Goal: Task Accomplishment & Management: Use online tool/utility

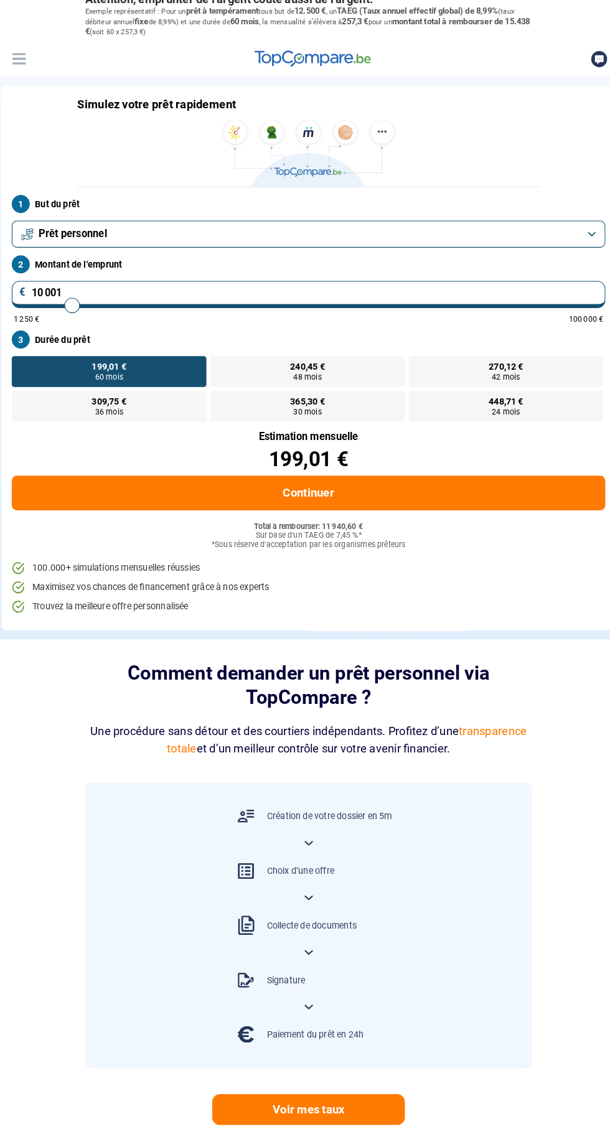
type input "27 750"
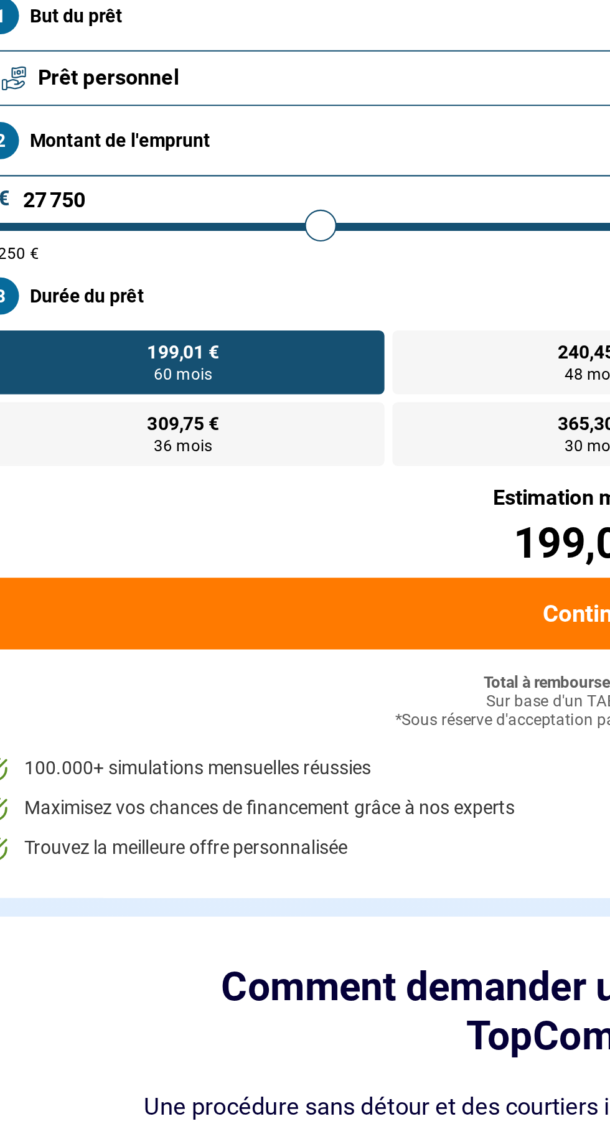
type input "27750"
radio input "false"
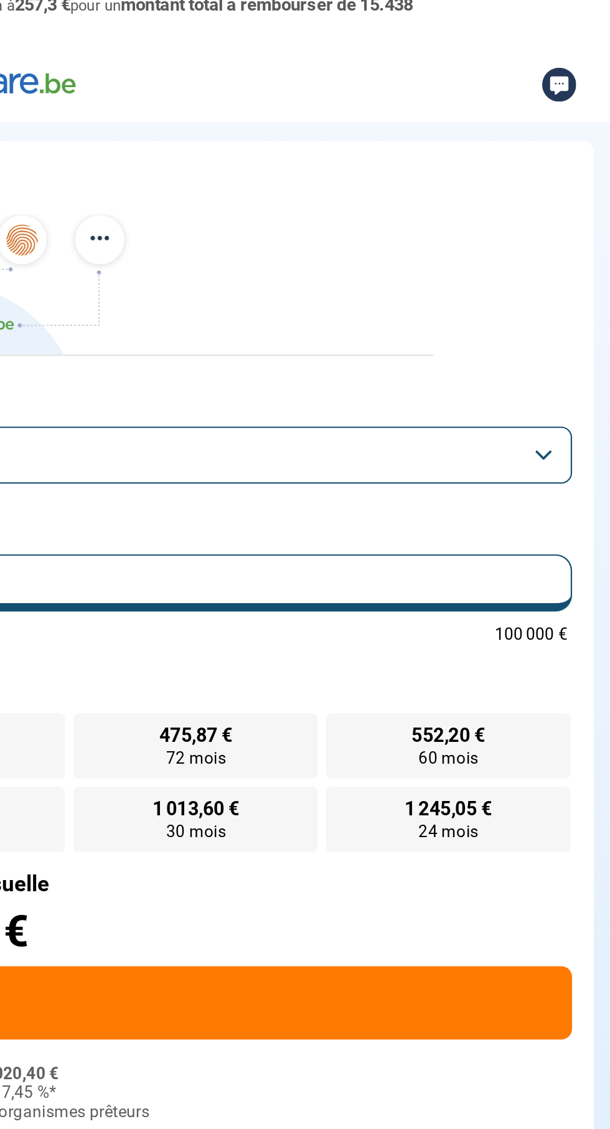
click at [585, 235] on button "Prêt personnel" at bounding box center [304, 238] width 575 height 26
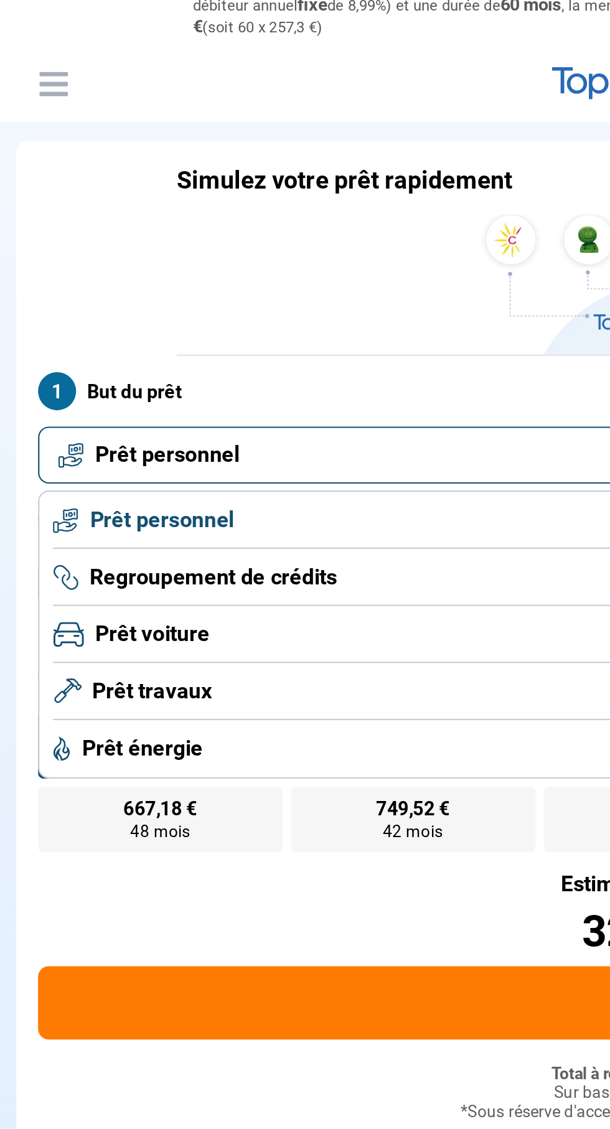
click at [113, 359] on li "Prêt travaux" at bounding box center [304, 372] width 561 height 26
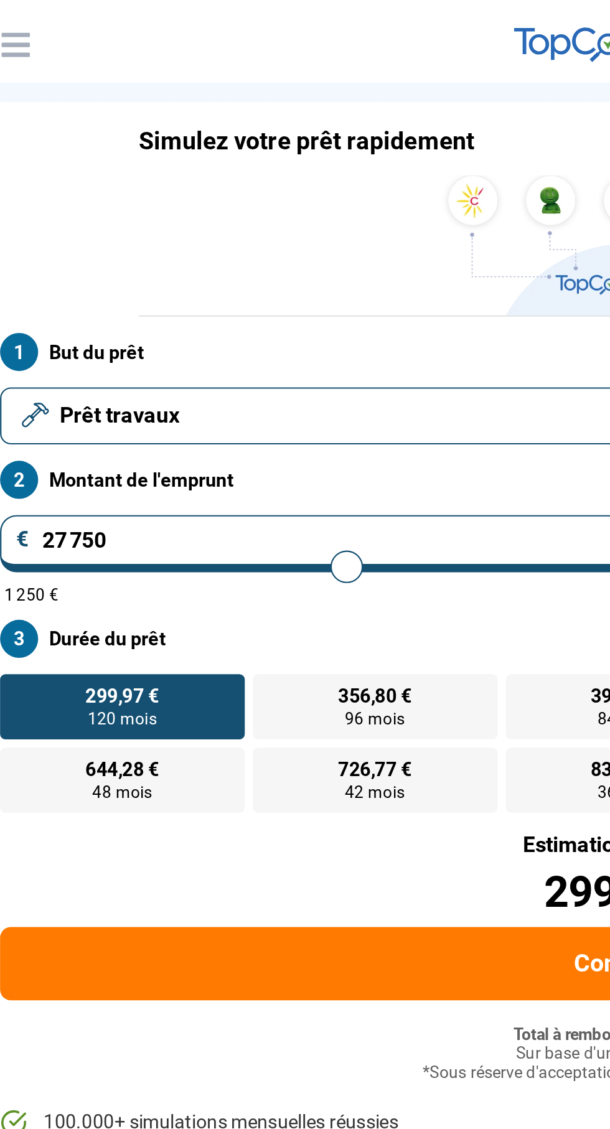
type input "28 250"
type input "28250"
type input "29 250"
type input "29250"
type input "30 000"
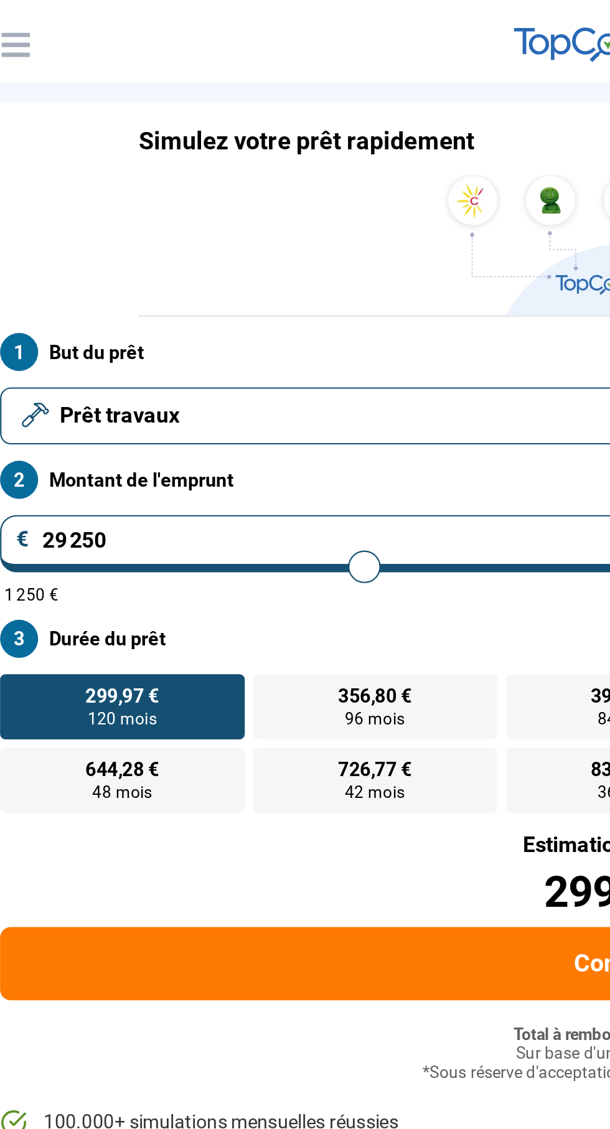
type input "30000"
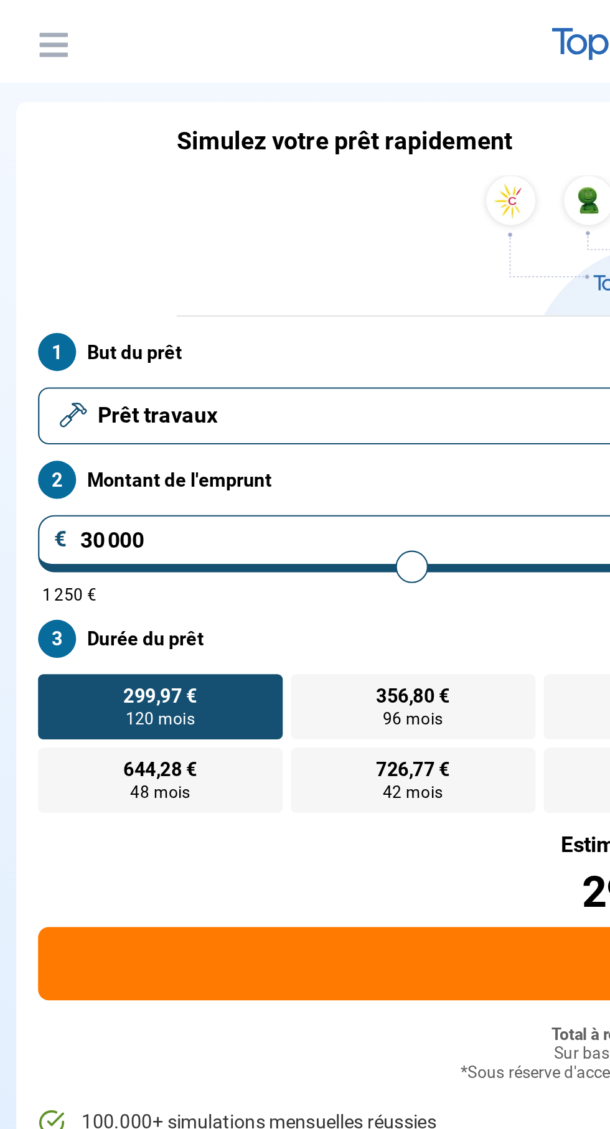
type input "31 500"
type input "31500"
type input "32 750"
type input "32750"
type input "33 500"
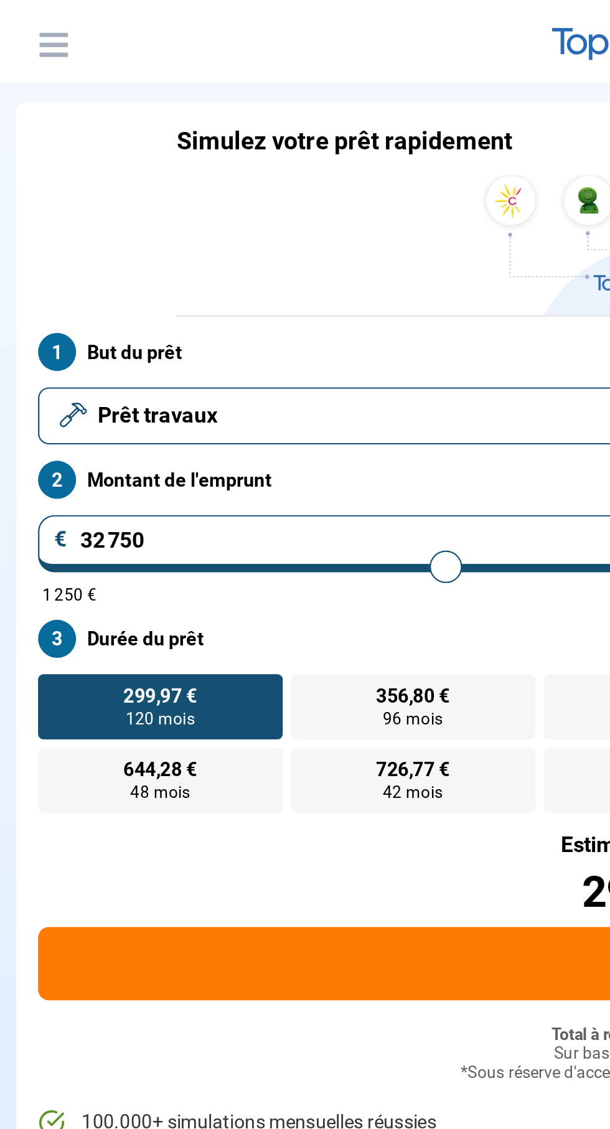
type input "33500"
type input "34 000"
type input "34000"
type input "34 250"
type input "34250"
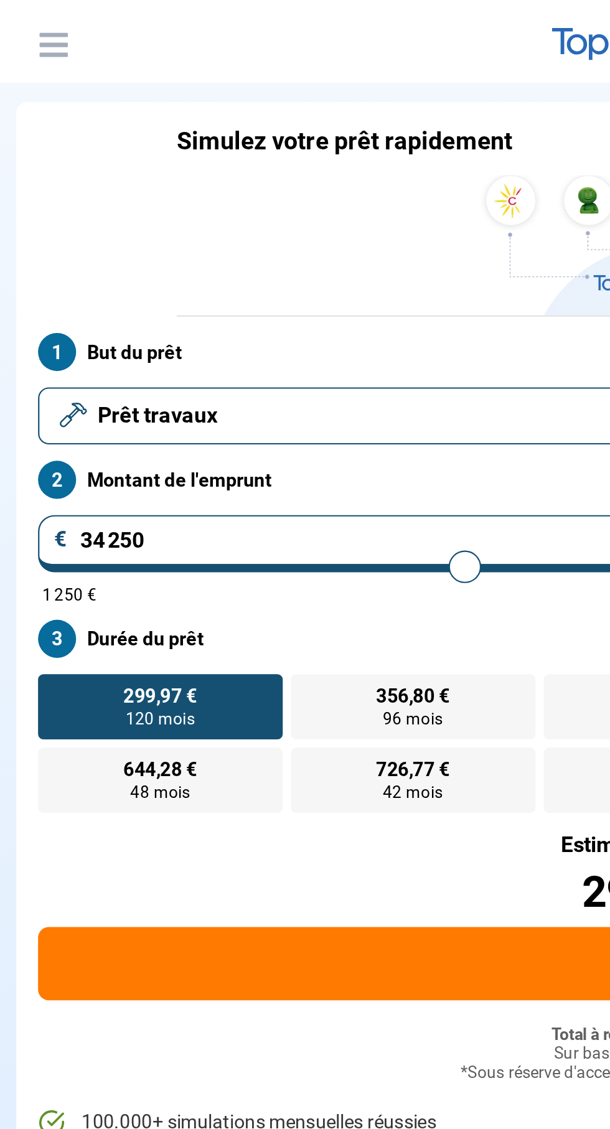
type input "36 500"
type input "36500"
type input "36 750"
type input "36750"
type input "37 750"
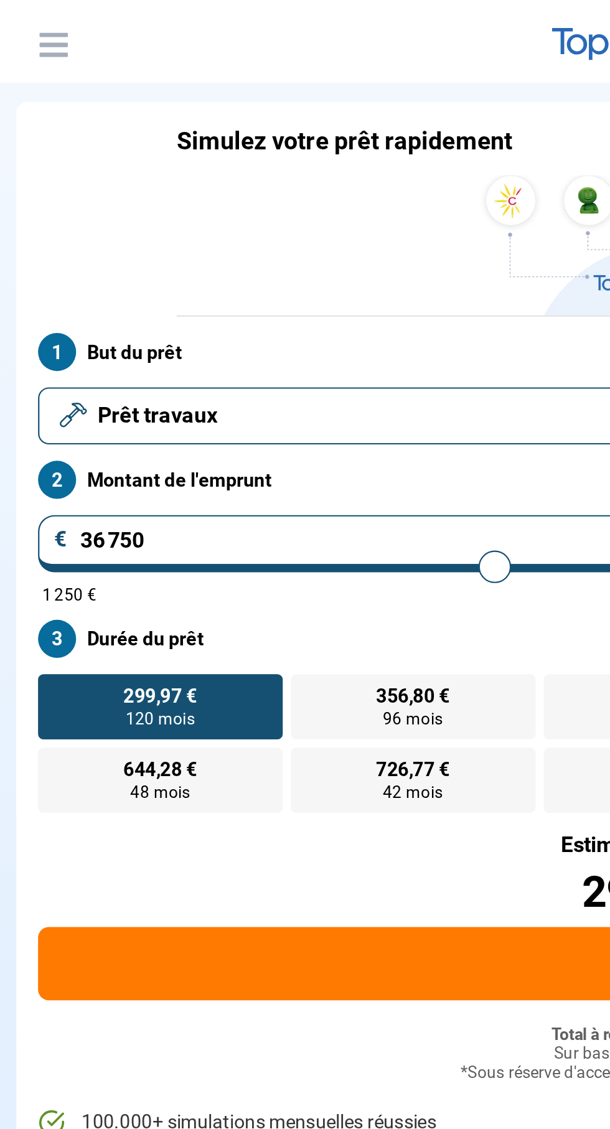
type input "37750"
type input "38 250"
type input "38250"
type input "38 750"
type input "38750"
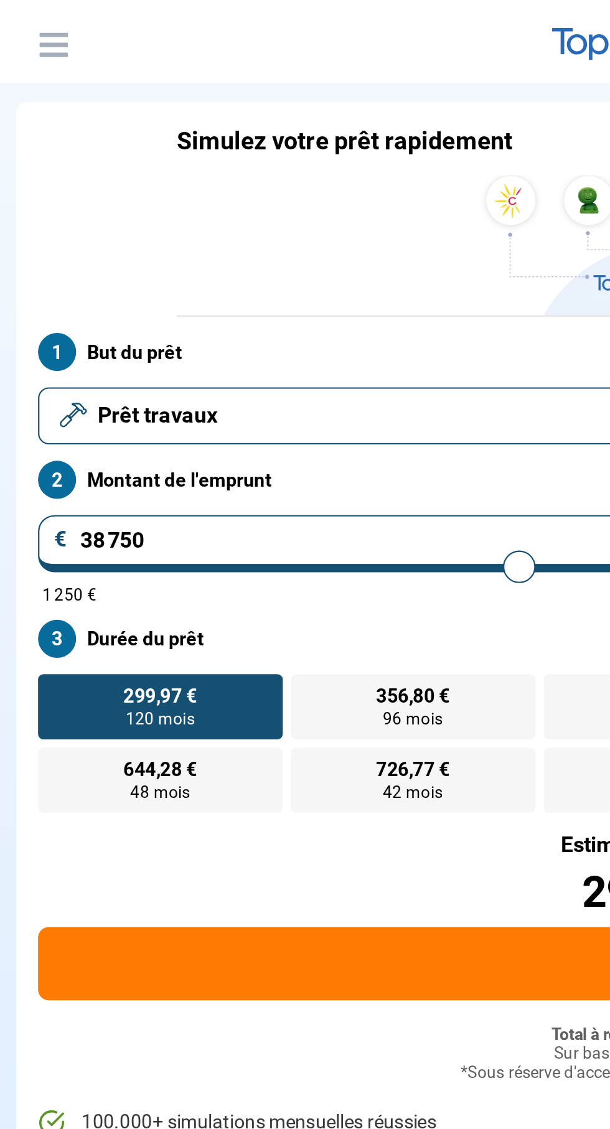
type input "39 000"
type input "39000"
type input "39 500"
type input "39500"
type input "39 750"
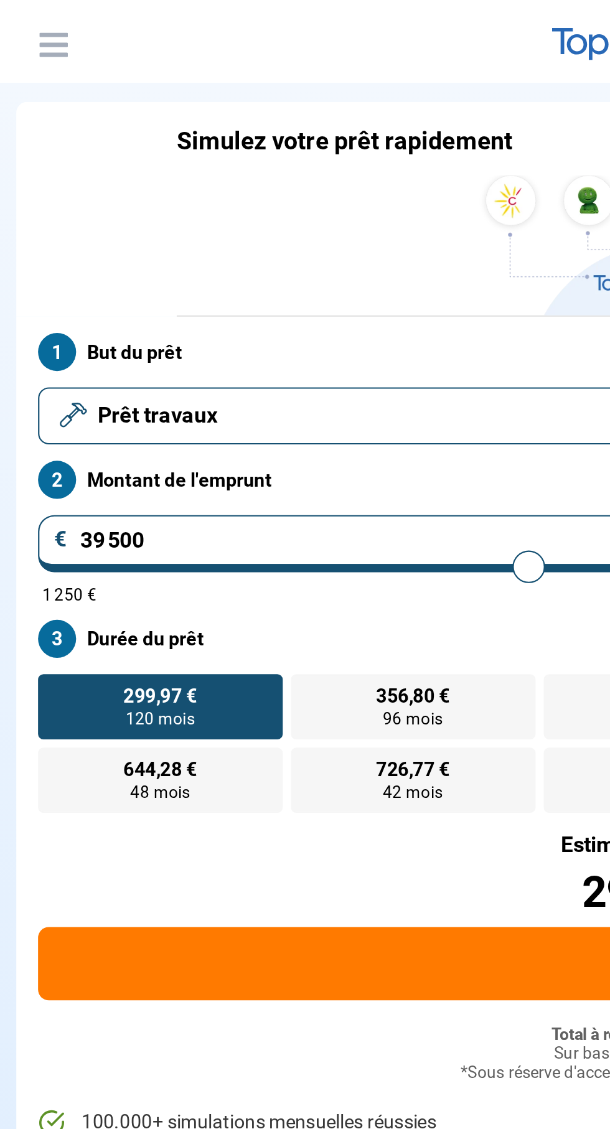
type input "39750"
type input "40 250"
type input "40250"
type input "40 500"
type input "40500"
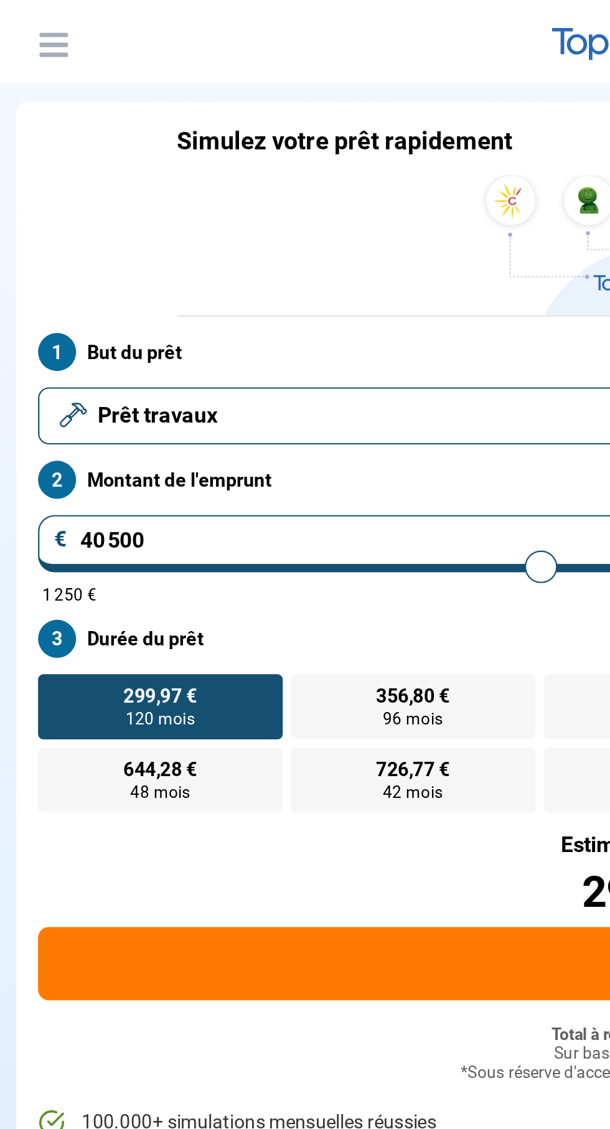
type input "41 000"
type input "41000"
type input "41 250"
type input "41250"
type input "41 500"
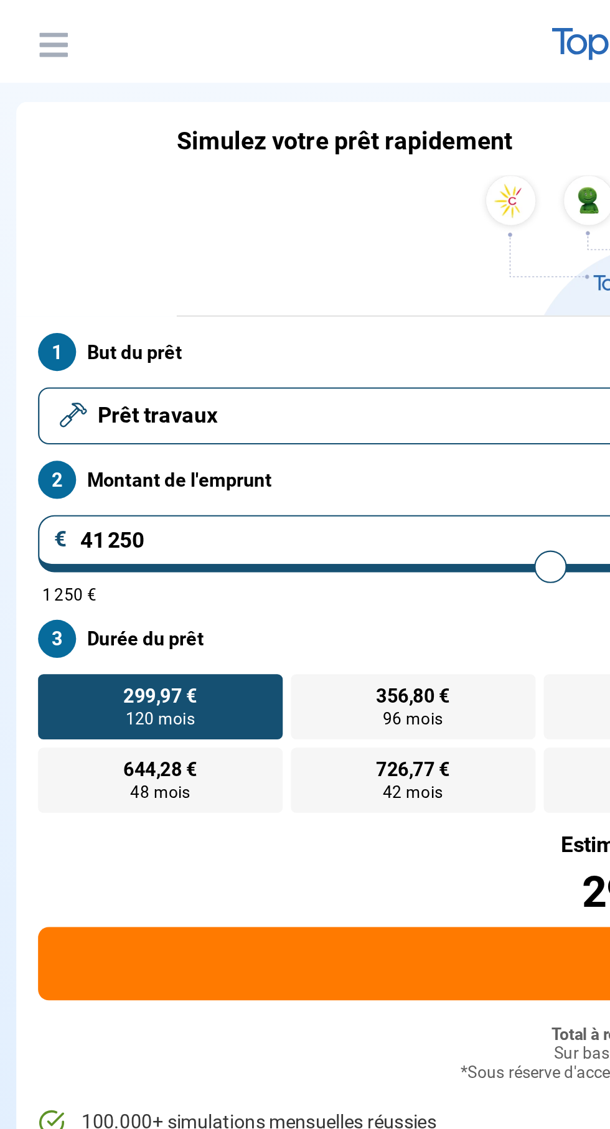
type input "41500"
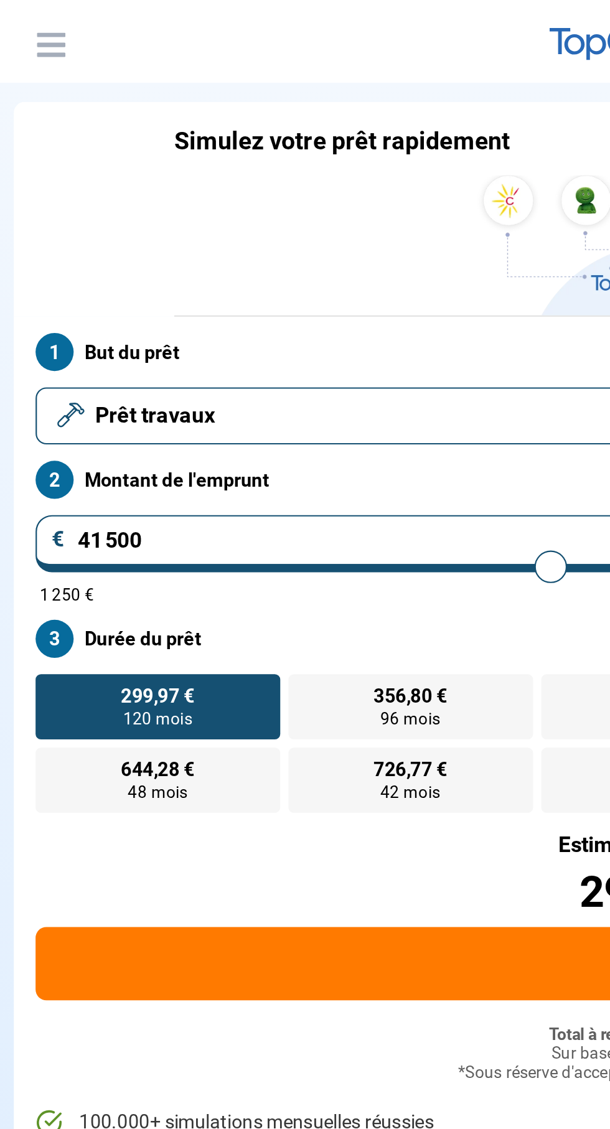
type input "42 000"
type input "42000"
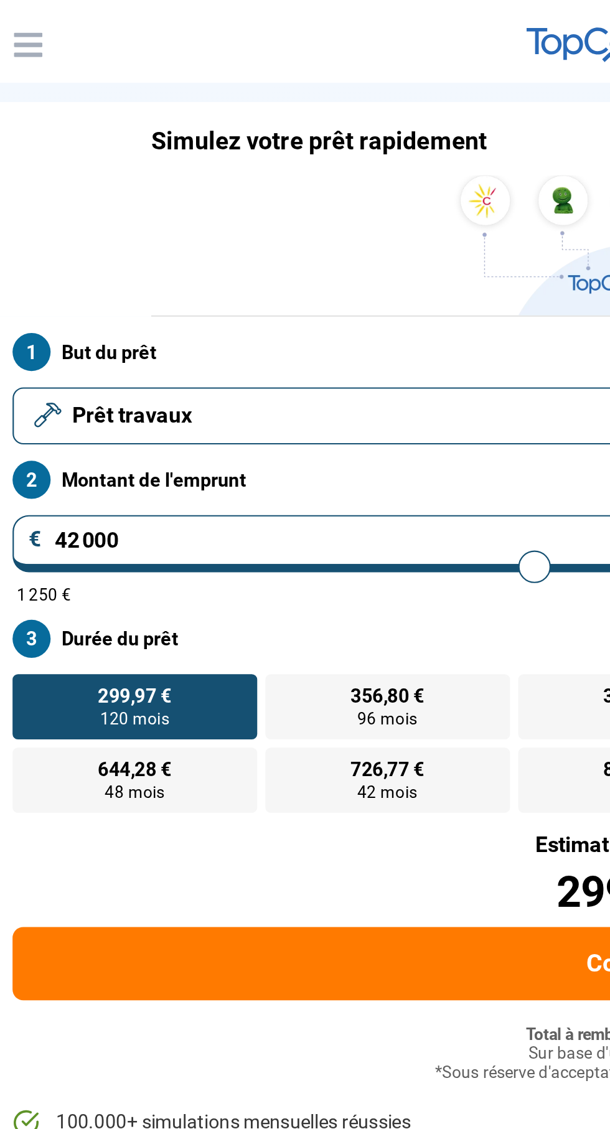
type input "41 750"
type input "41750"
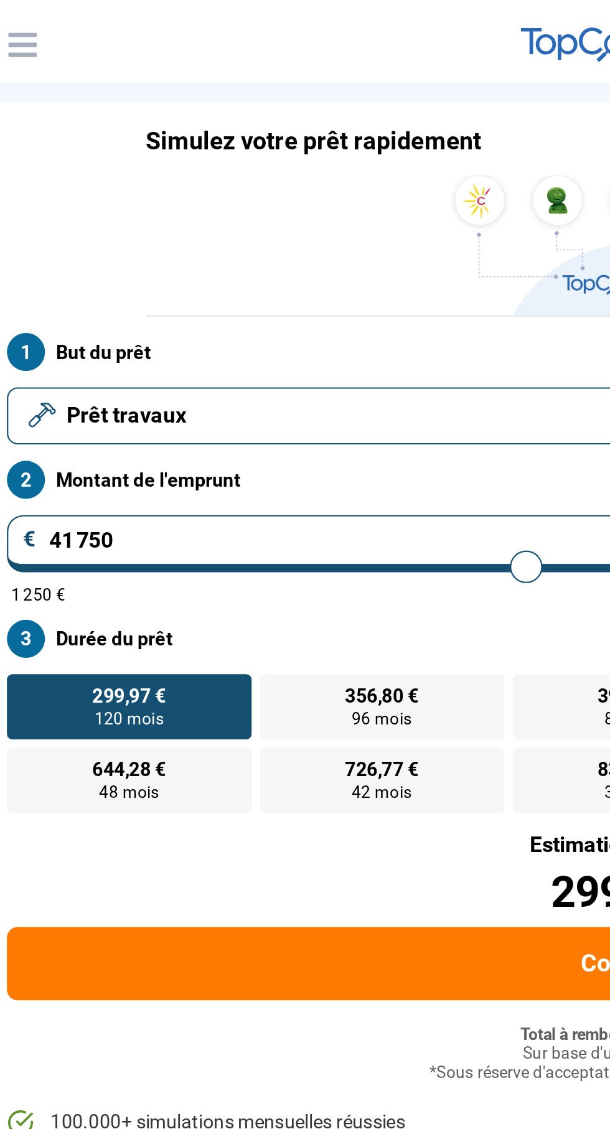
type input "41 500"
type input "41500"
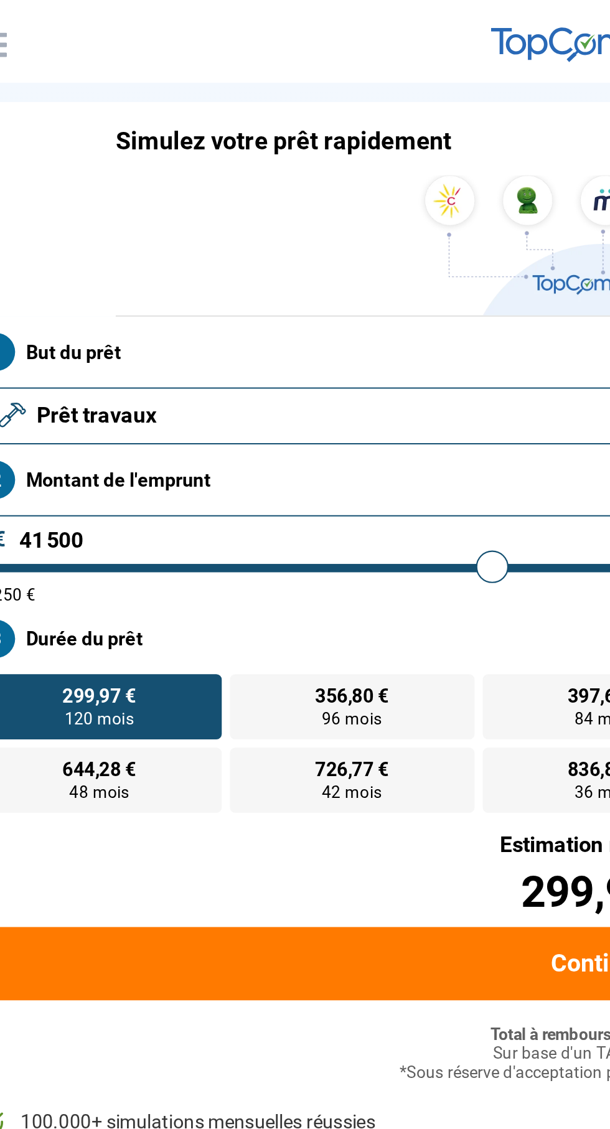
type input "41 750"
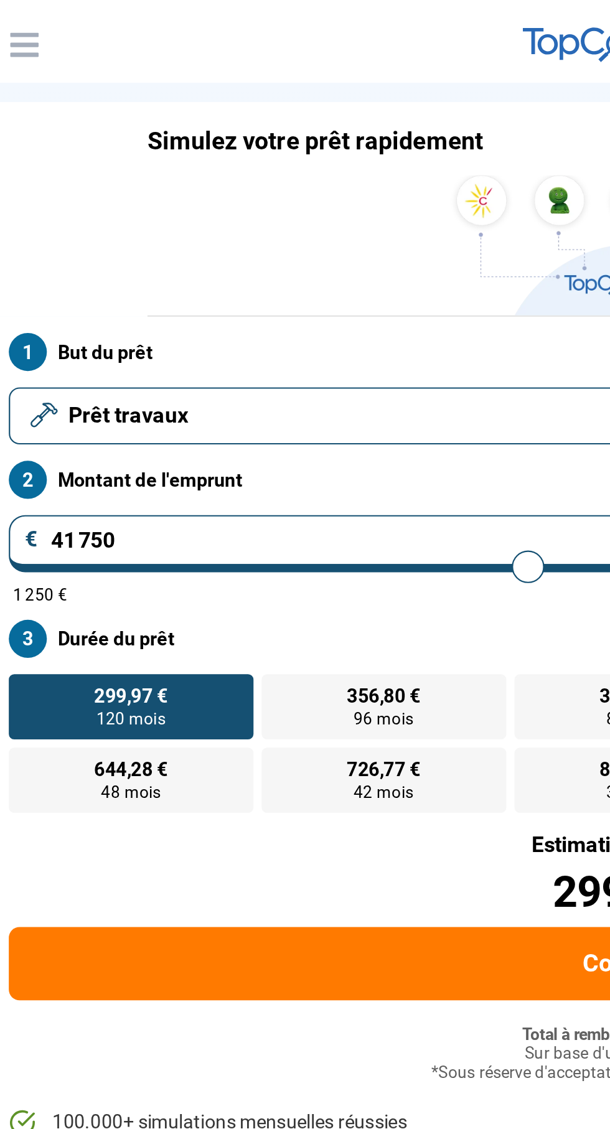
type input "41750"
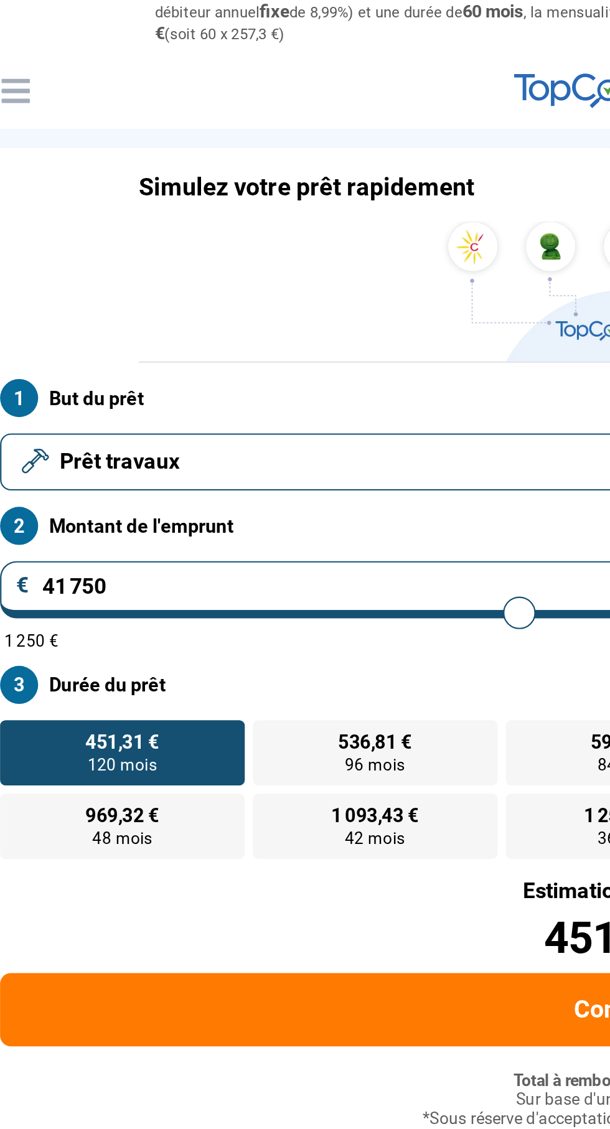
type input "42 750"
type input "42750"
type input "44 000"
type input "44000"
type input "44 250"
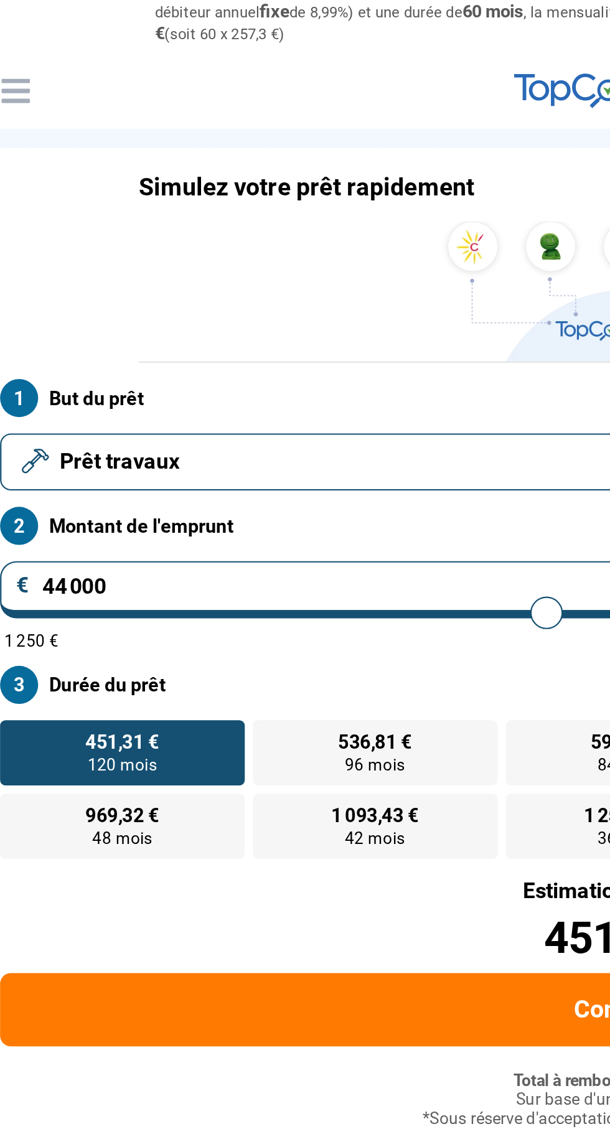
type input "44250"
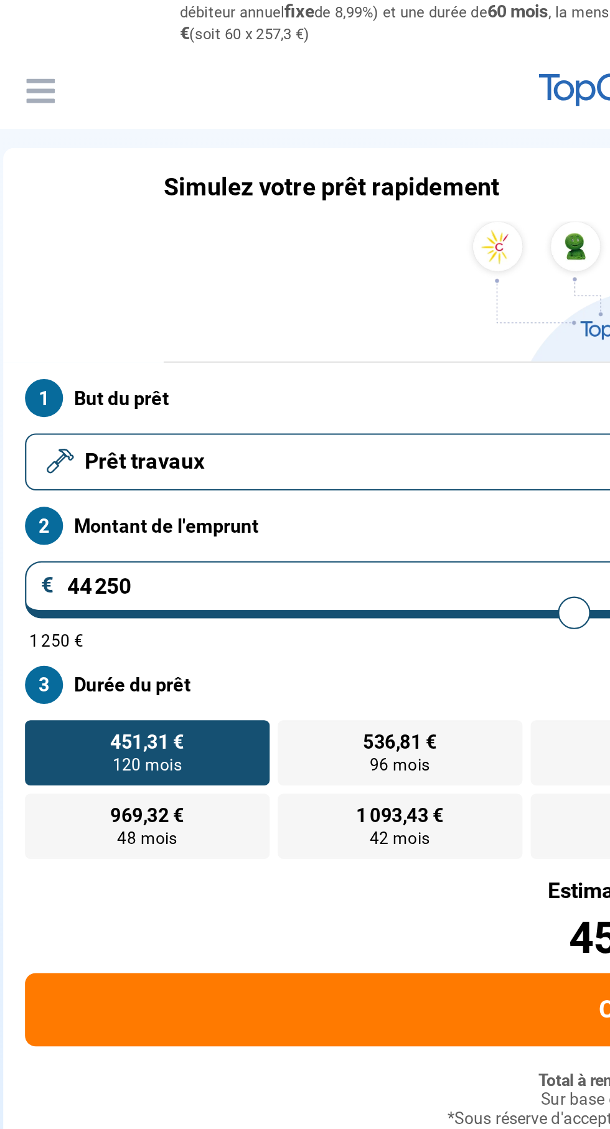
type input "44 000"
type input "44000"
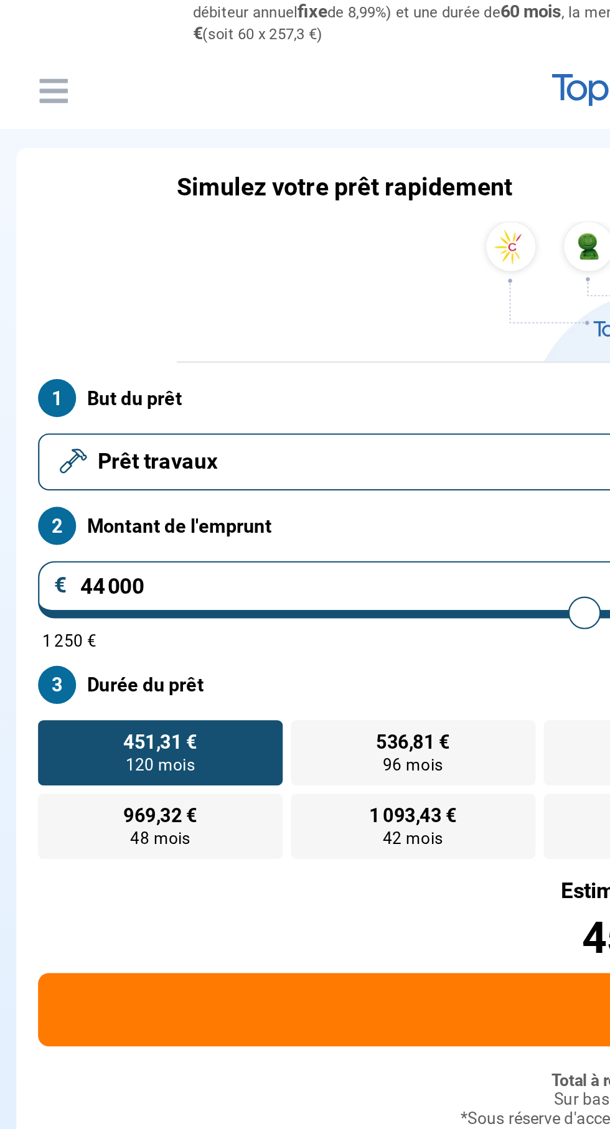
type input "44 500"
type input "44500"
type input "45 000"
type input "46000"
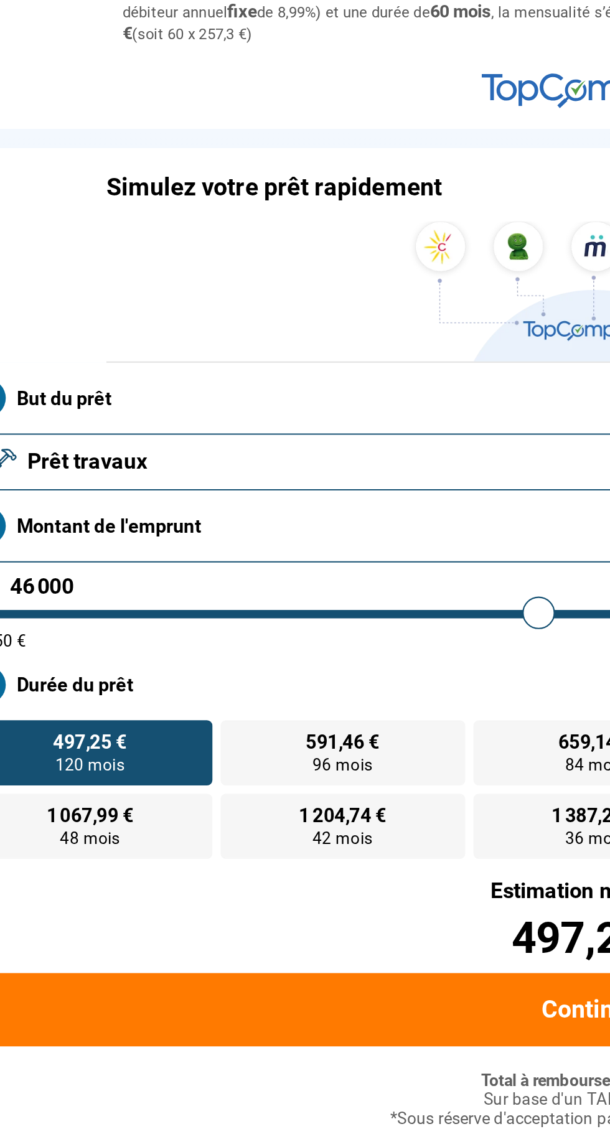
type input "47 000"
type input "47000"
type input "48 250"
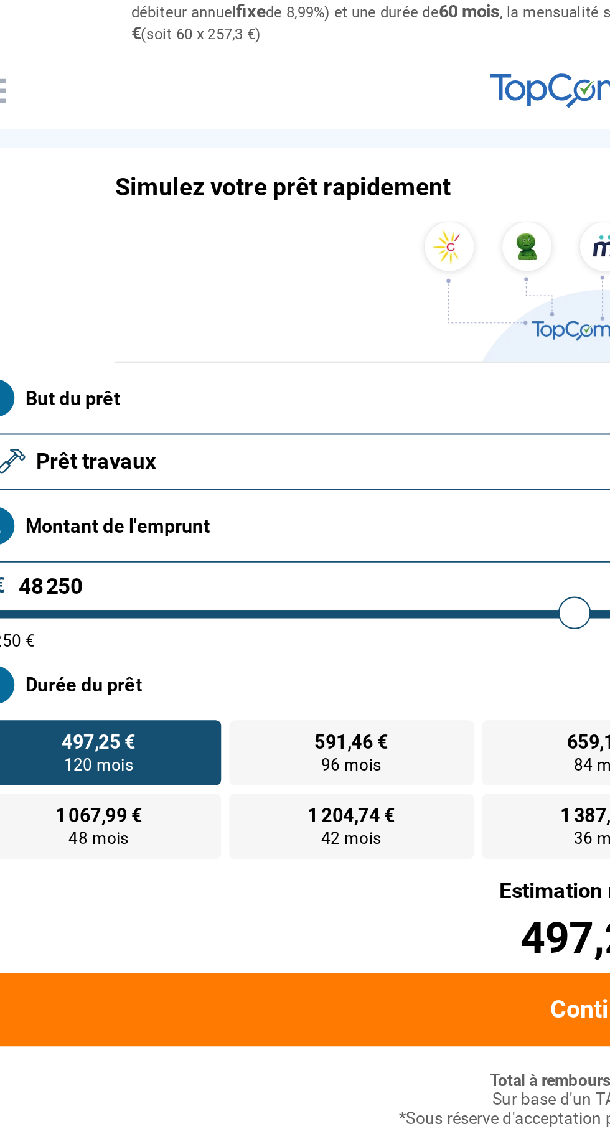
type input "48250"
type input "48 750"
type input "48750"
type input "50 250"
type input "50250"
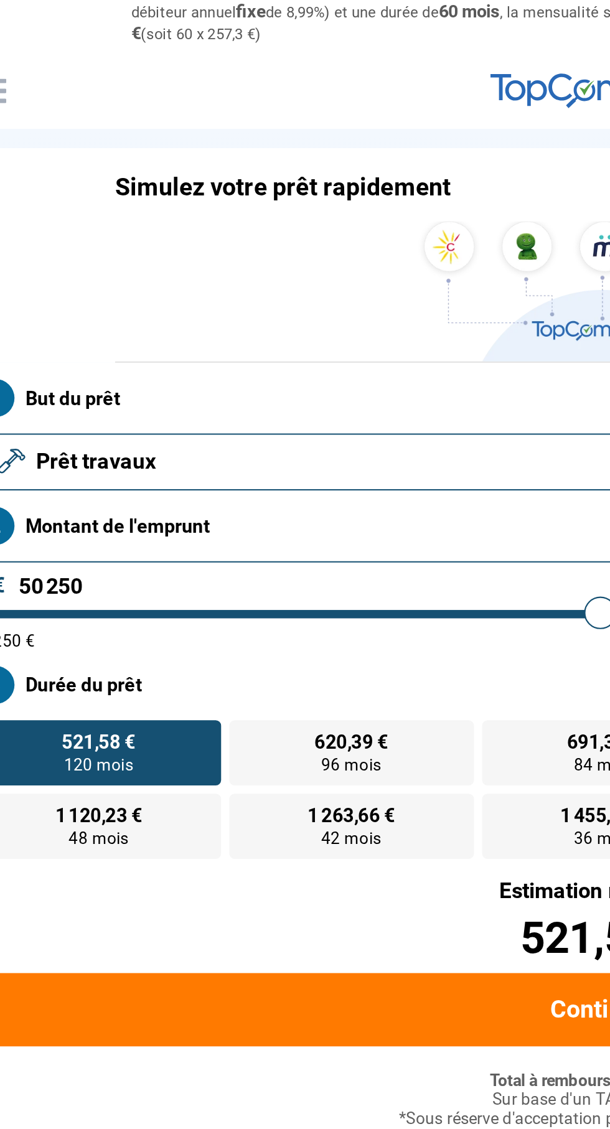
type input "50 500"
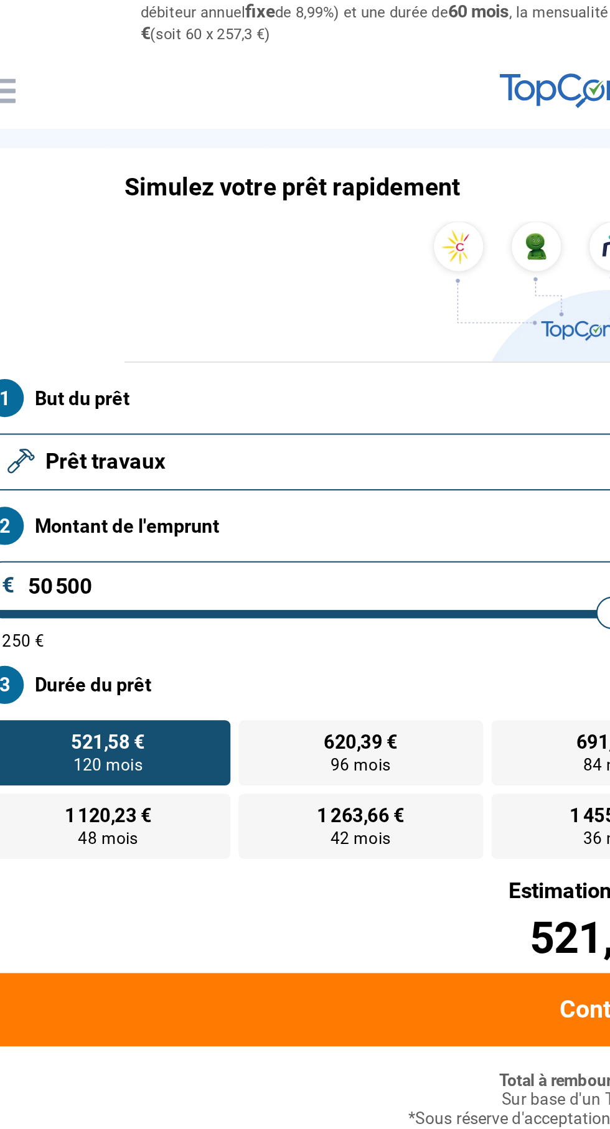
type input "50000"
type input "50 000"
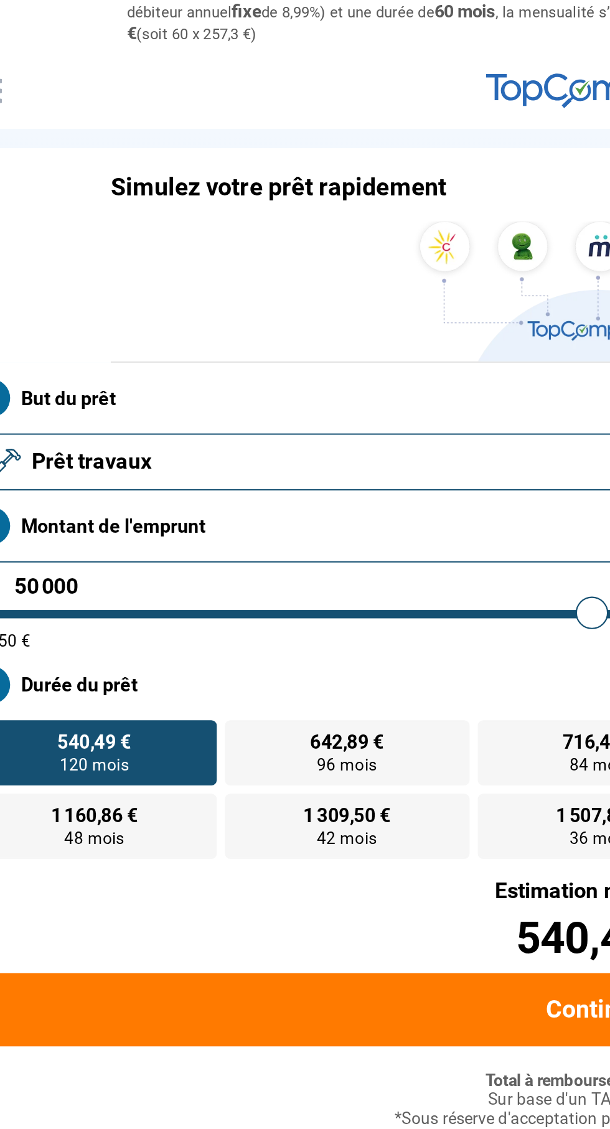
click at [99, 369] on label "540,49 € 120 mois" at bounding box center [73, 371] width 112 height 30
click at [26, 364] on input "540,49 € 120 mois" at bounding box center [21, 360] width 8 height 8
